Goal: Transaction & Acquisition: Book appointment/travel/reservation

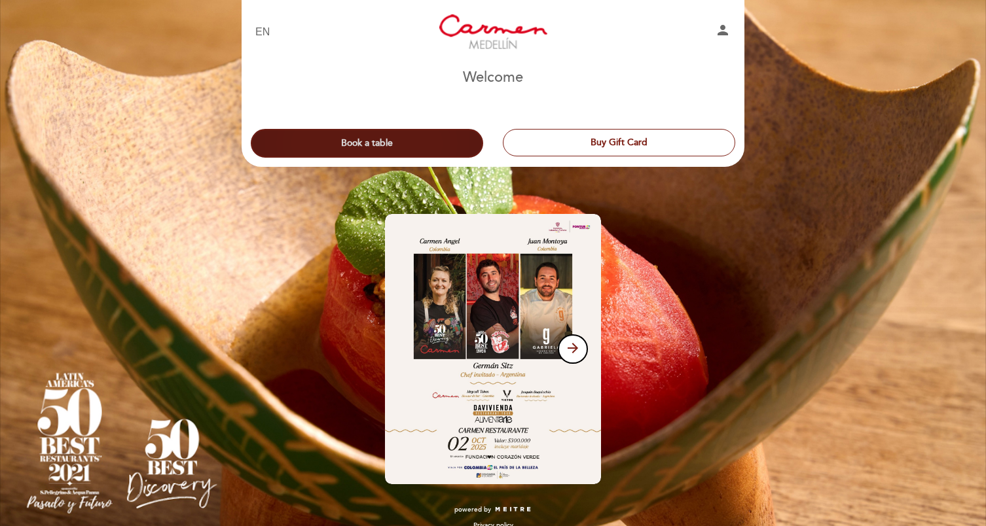
click at [340, 147] on button "Book a table" at bounding box center [367, 143] width 232 height 29
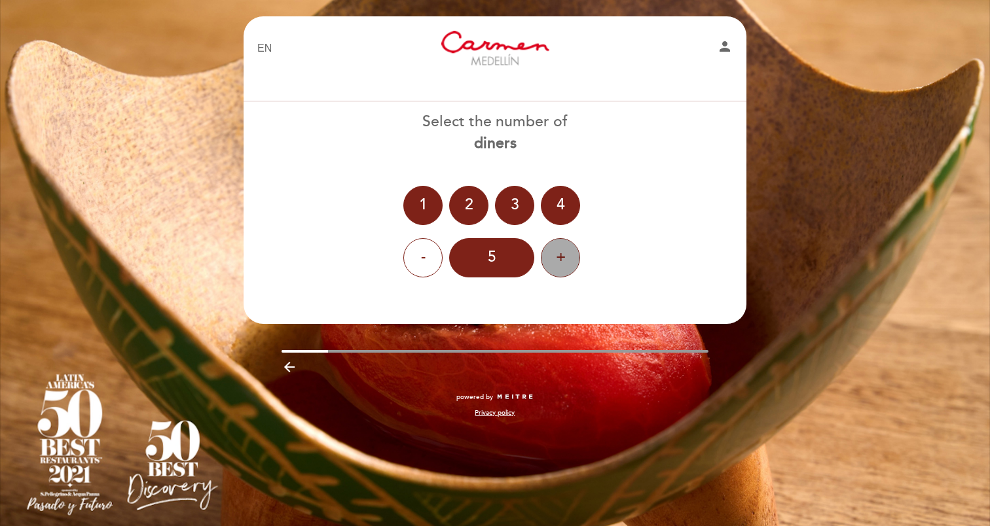
click at [545, 253] on div "+" at bounding box center [560, 257] width 39 height 39
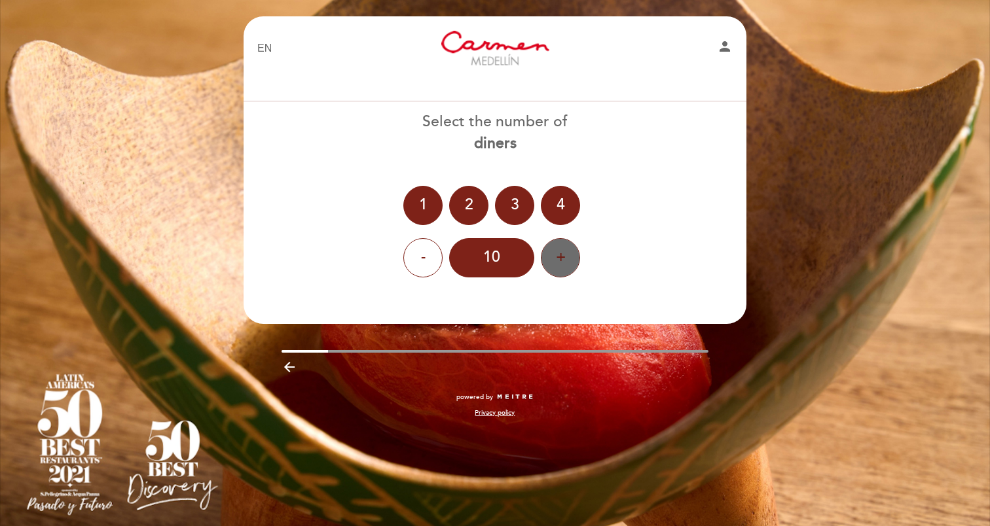
click at [545, 253] on div "+" at bounding box center [560, 257] width 39 height 39
click at [421, 255] on div "-" at bounding box center [422, 257] width 39 height 39
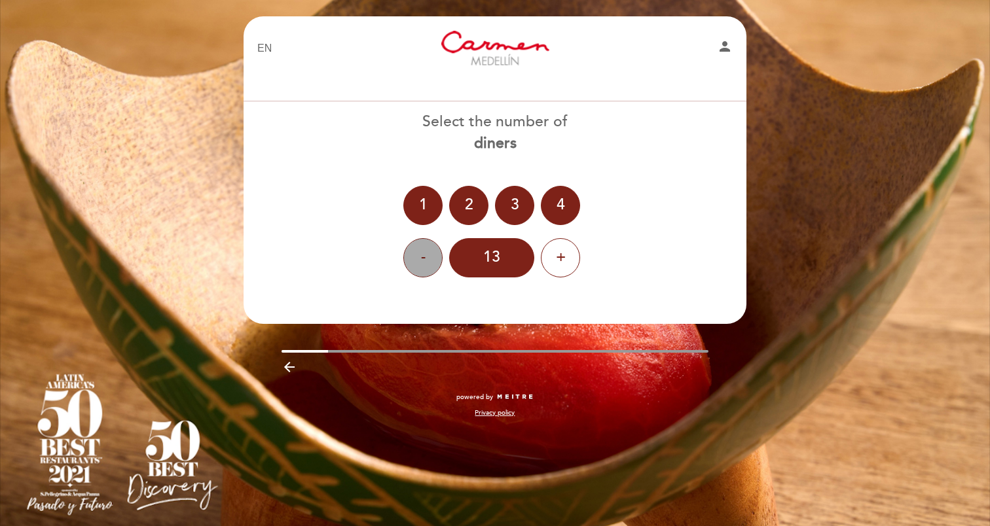
click at [426, 242] on div "-" at bounding box center [422, 257] width 39 height 39
click at [477, 266] on div "12" at bounding box center [491, 257] width 85 height 39
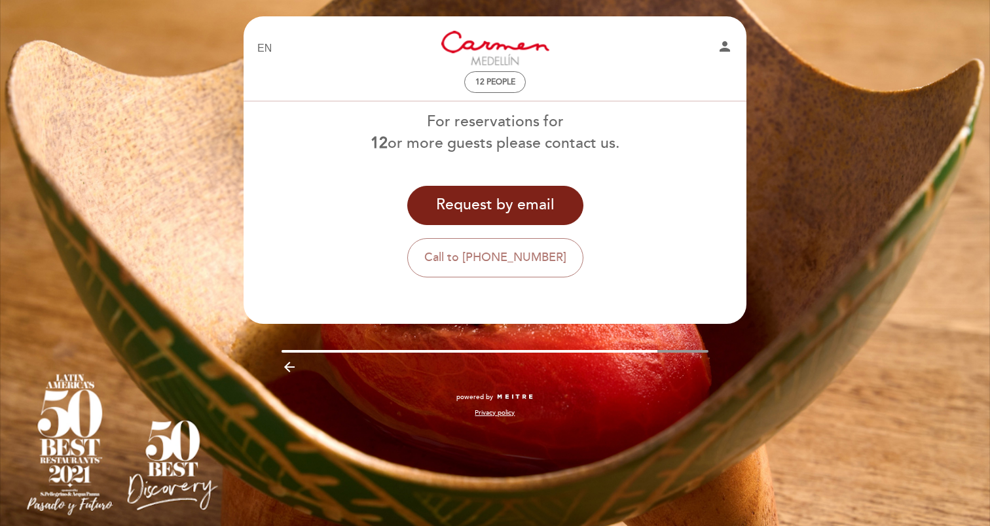
click at [668, 222] on div "Request by email" at bounding box center [495, 205] width 504 height 39
click at [515, 206] on button "Request by email" at bounding box center [495, 205] width 176 height 39
